Goal: Obtain resource: Obtain resource

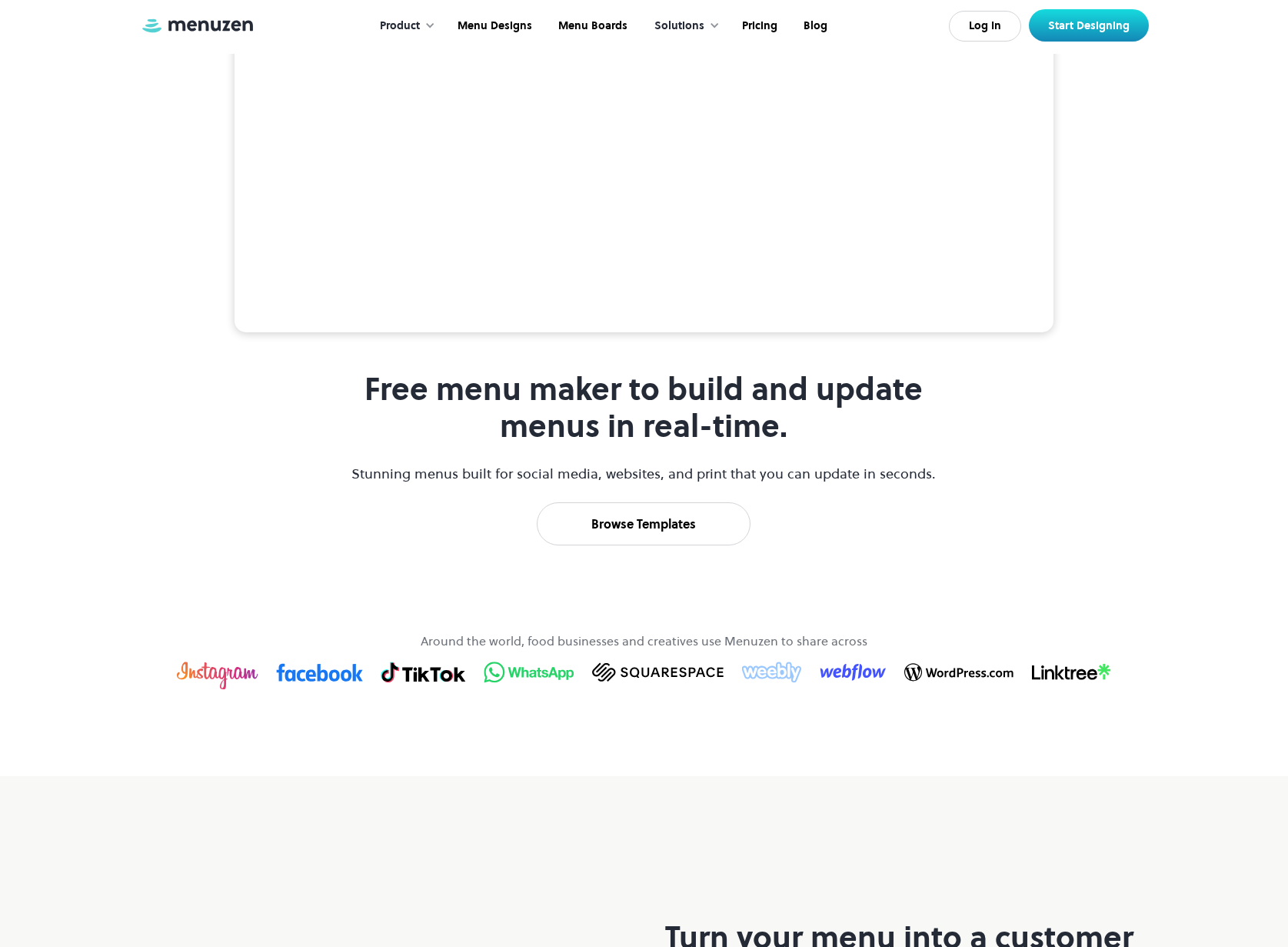
scroll to position [511, 0]
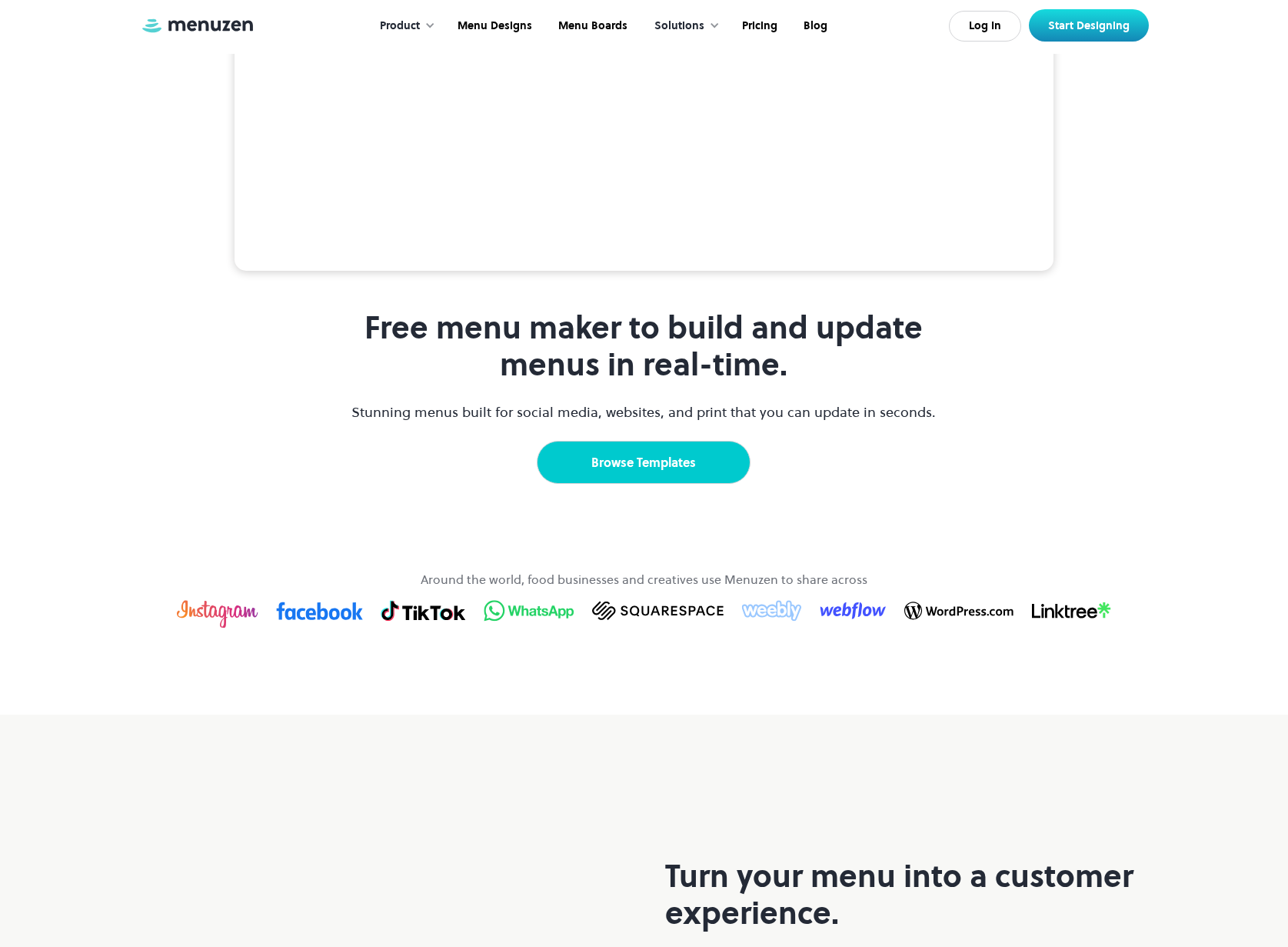
click at [603, 484] on link "Browse Templates" at bounding box center [643, 462] width 213 height 43
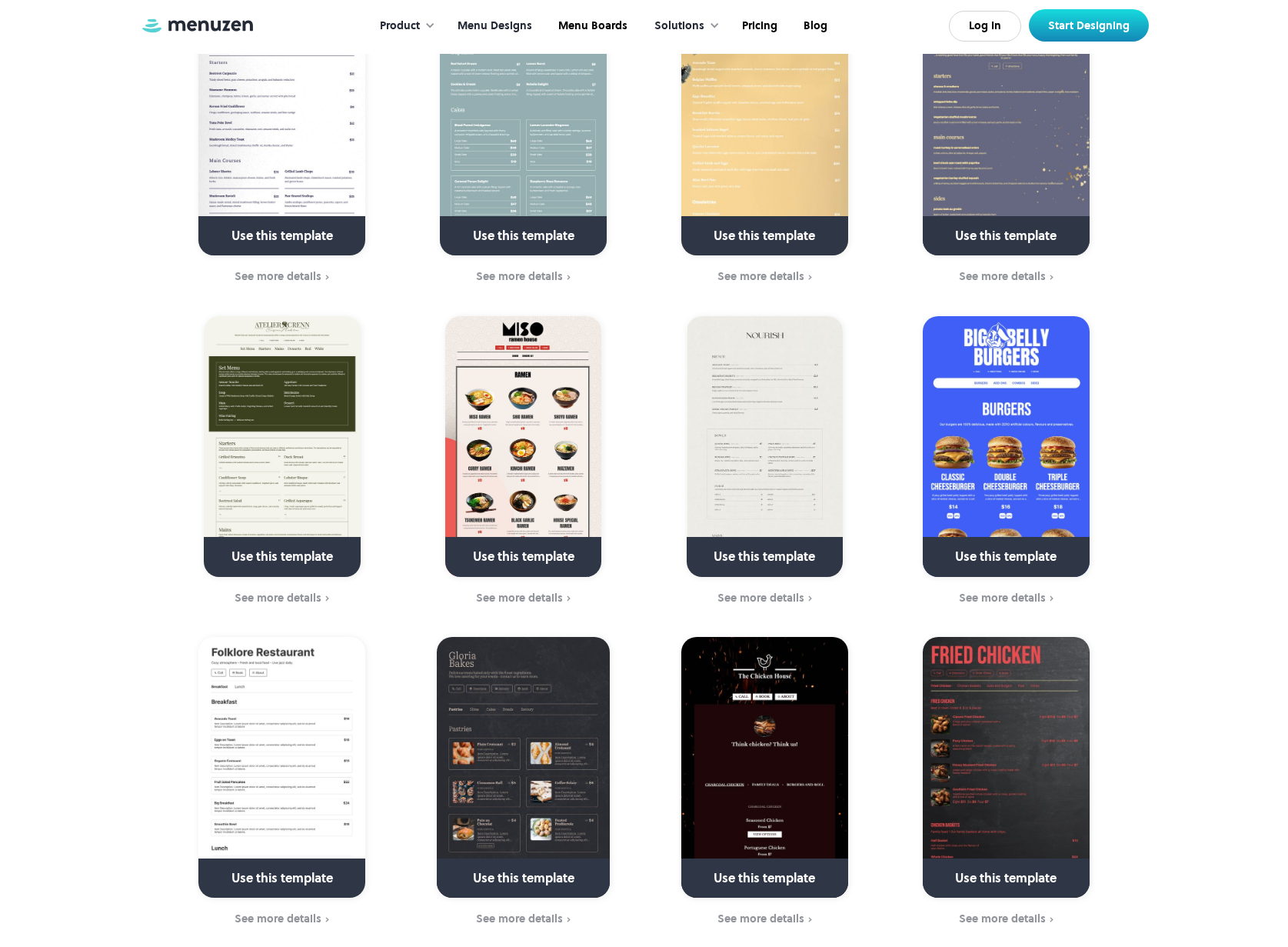
scroll to position [718, 0]
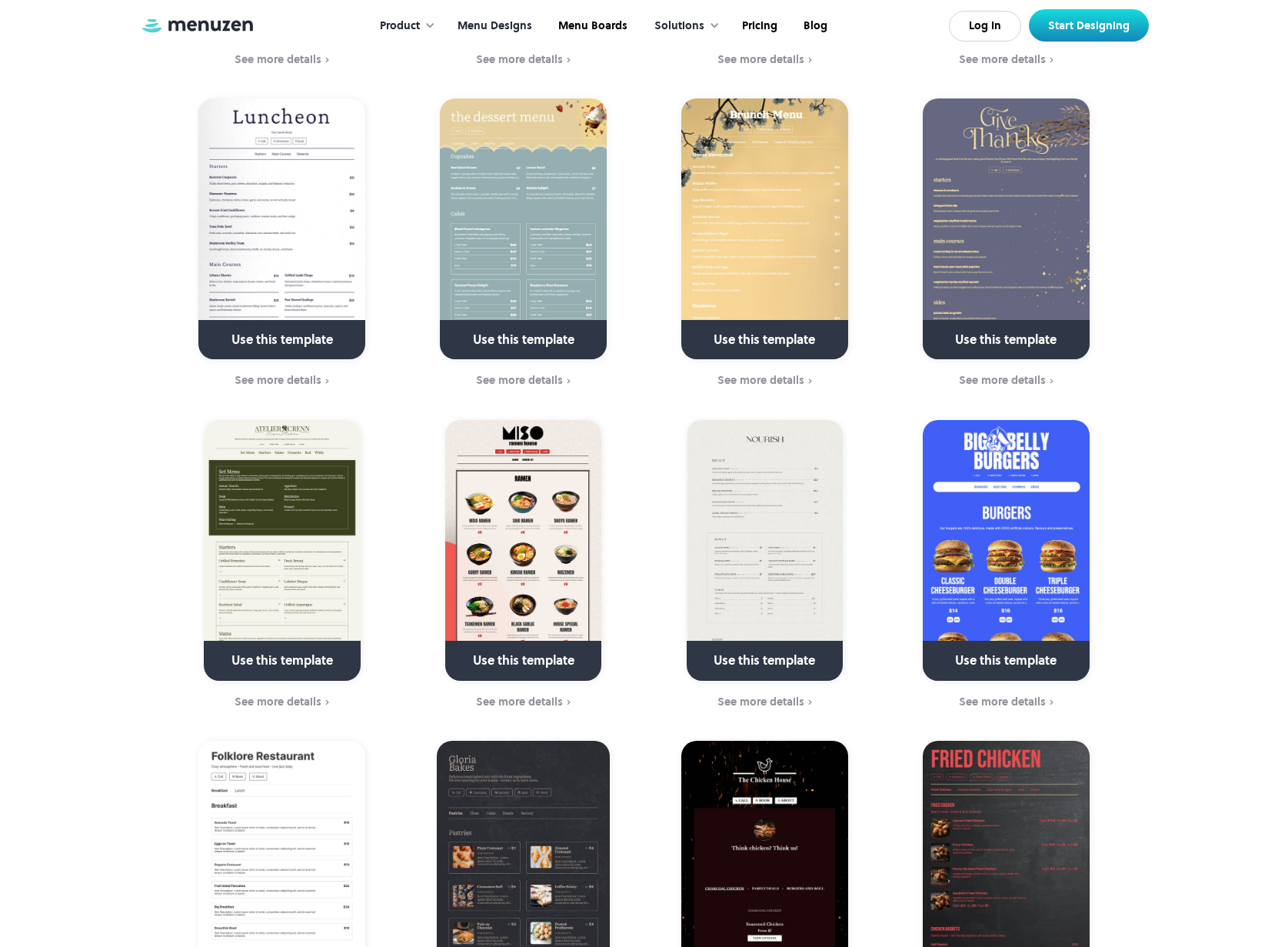
click at [972, 570] on img at bounding box center [1007, 550] width 167 height 261
click at [1035, 570] on img at bounding box center [1007, 550] width 167 height 261
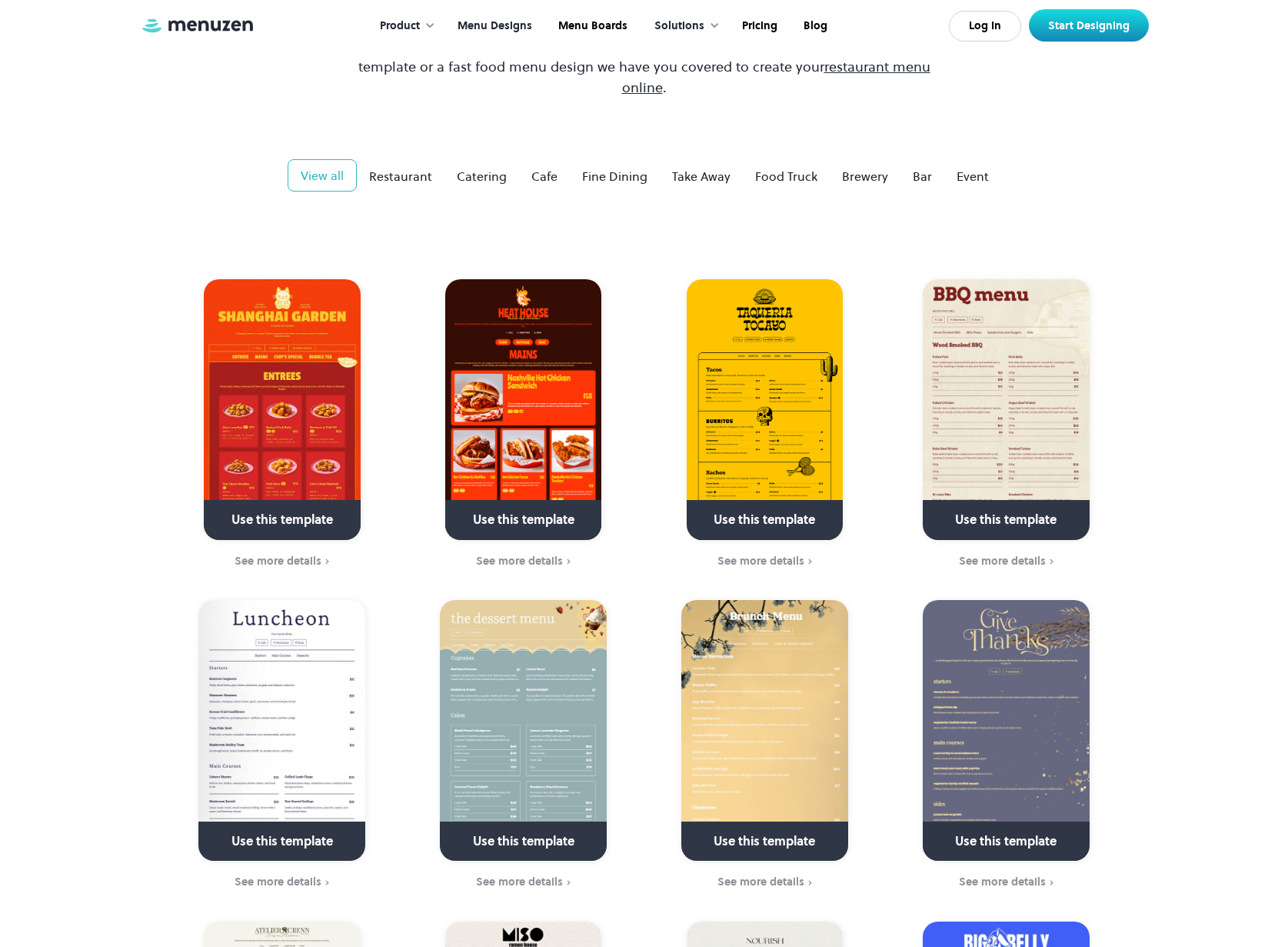
scroll to position [267, 0]
